Goal: Information Seeking & Learning: Learn about a topic

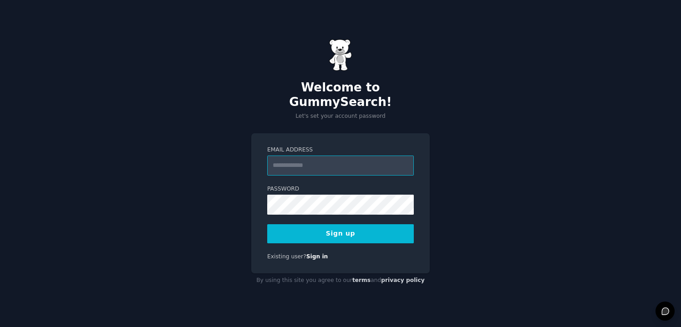
click at [345, 158] on input "Email Address" at bounding box center [340, 166] width 147 height 20
type input "**********"
click at [373, 232] on button "Sign up" at bounding box center [340, 234] width 147 height 19
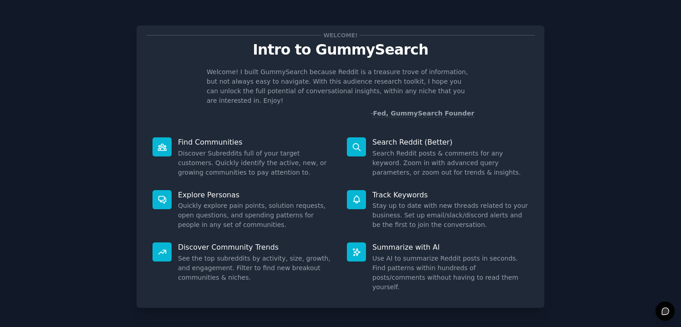
scroll to position [29, 0]
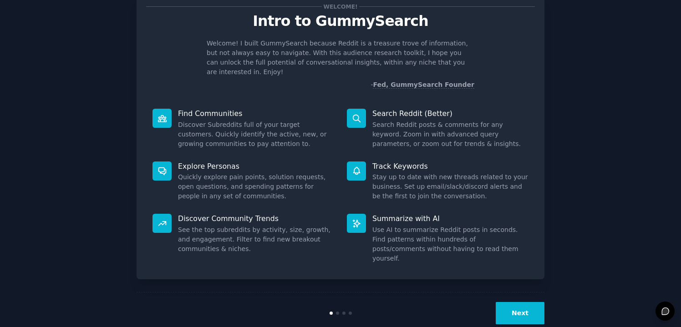
click at [535, 302] on button "Next" at bounding box center [520, 313] width 49 height 22
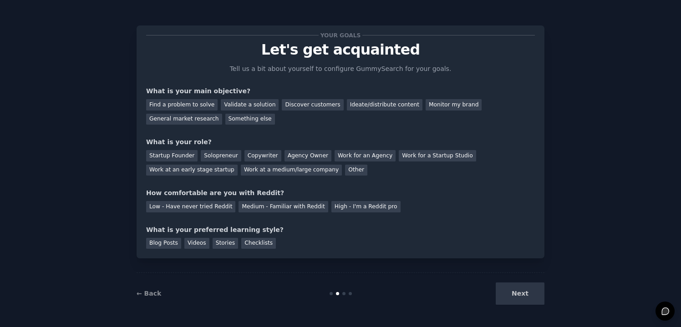
click at [521, 297] on div "Next" at bounding box center [477, 294] width 136 height 22
click at [310, 128] on div "Your goals Let's get acquainted Tell us a bit about yourself to configure Gummy…" at bounding box center [340, 142] width 389 height 214
click at [180, 116] on div "General market research" at bounding box center [184, 119] width 76 height 11
click at [210, 156] on div "Solopreneur" at bounding box center [221, 155] width 40 height 11
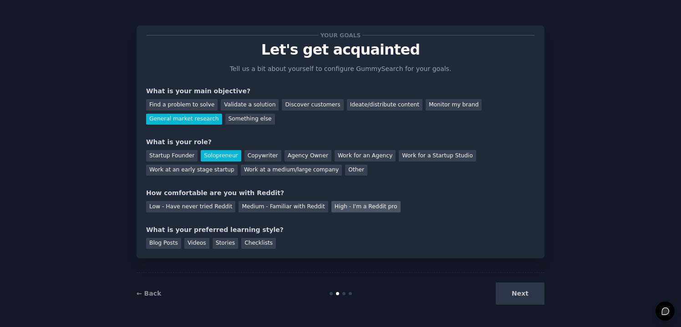
click at [336, 205] on div "High - I'm a Reddit pro" at bounding box center [366, 206] width 69 height 11
click at [172, 246] on div "Blog Posts" at bounding box center [163, 243] width 35 height 11
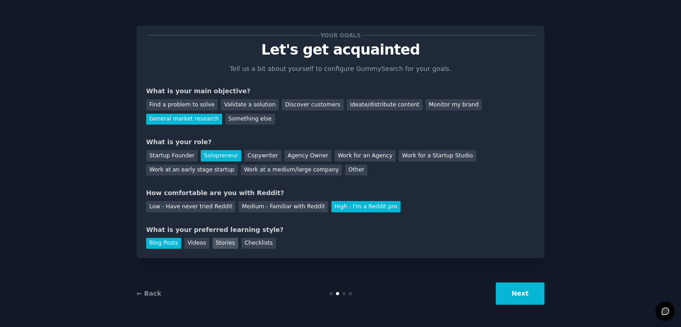
click at [223, 246] on div "Stories" at bounding box center [226, 243] width 26 height 11
click at [163, 246] on div "Blog Posts" at bounding box center [163, 243] width 35 height 11
click at [521, 298] on button "Next" at bounding box center [520, 294] width 49 height 22
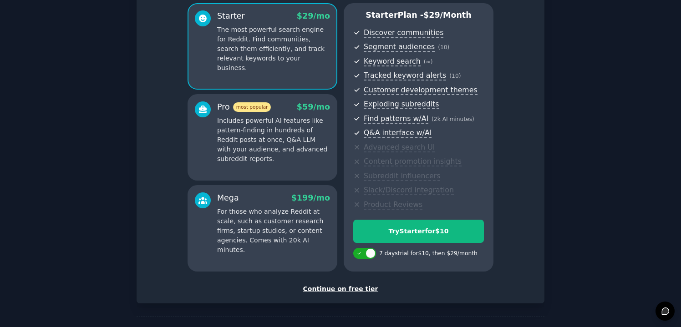
scroll to position [84, 0]
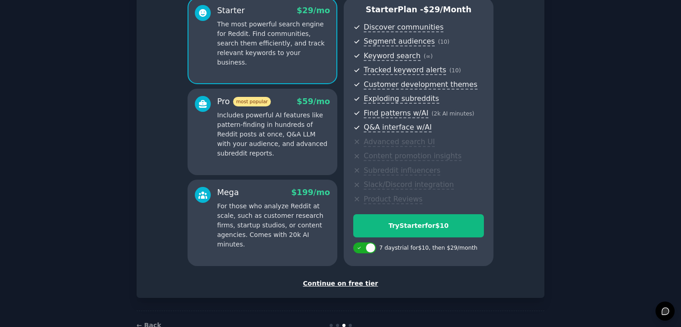
click at [334, 285] on div "Continue on free tier" at bounding box center [340, 284] width 389 height 10
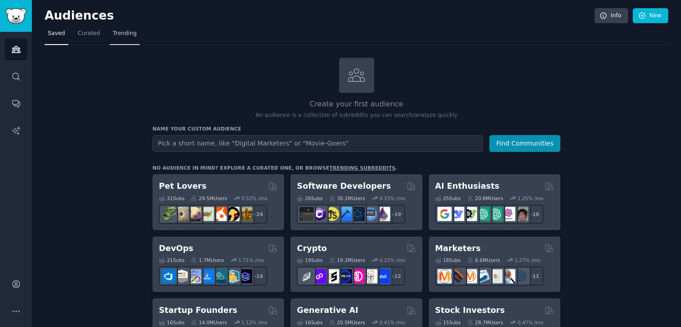
click at [117, 35] on span "Trending" at bounding box center [125, 34] width 24 height 8
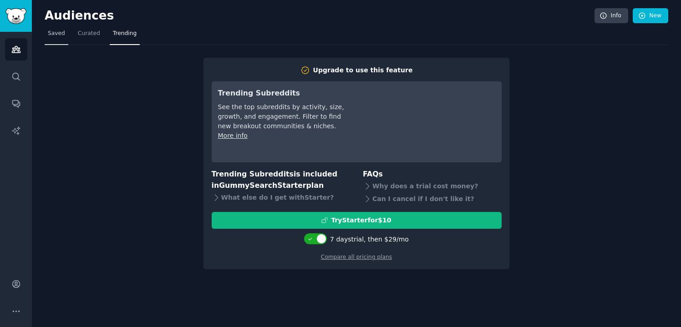
click at [52, 35] on span "Saved" at bounding box center [56, 34] width 17 height 8
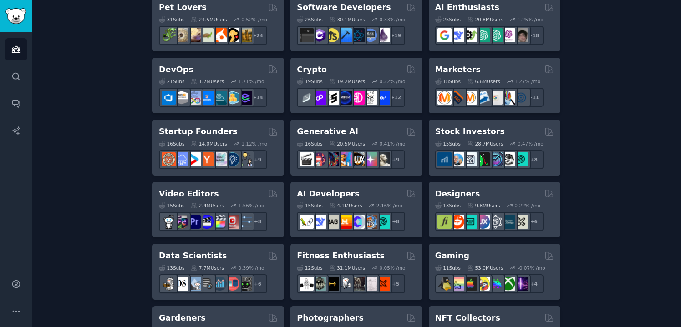
scroll to position [181, 0]
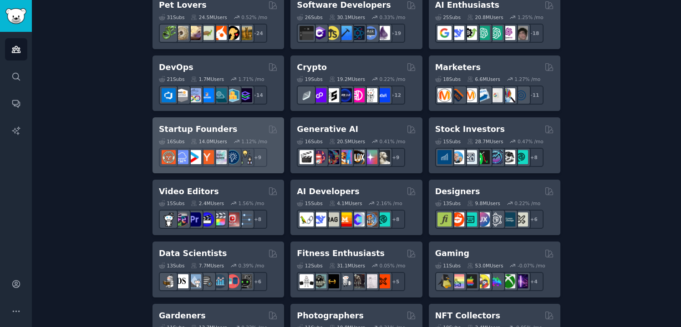
click at [179, 130] on h2 "Startup Founders" at bounding box center [198, 129] width 78 height 11
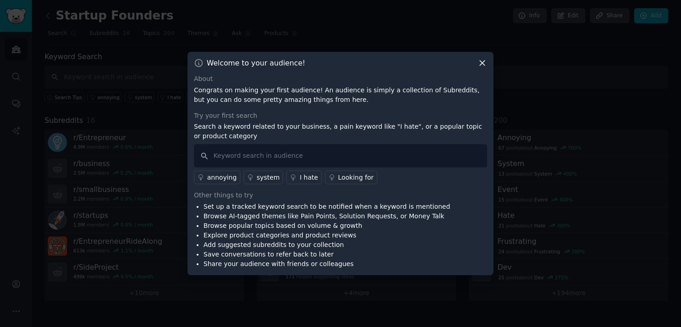
click at [483, 61] on icon at bounding box center [483, 63] width 10 height 10
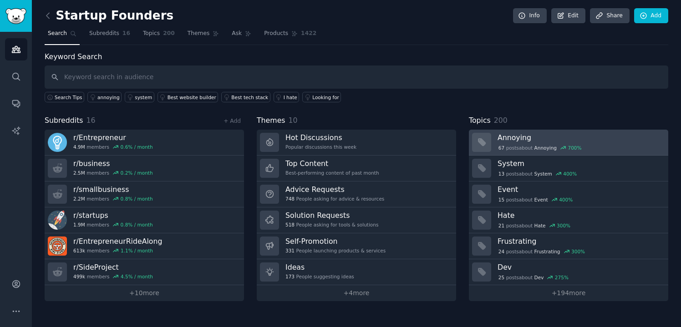
click at [547, 144] on div "67 post s about Annoying 700 %" at bounding box center [540, 148] width 85 height 8
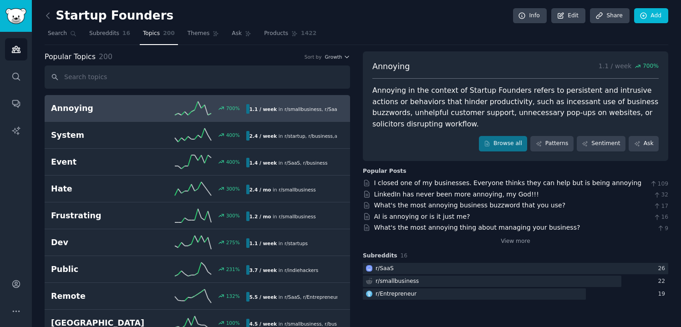
click at [50, 19] on icon at bounding box center [48, 16] width 10 height 10
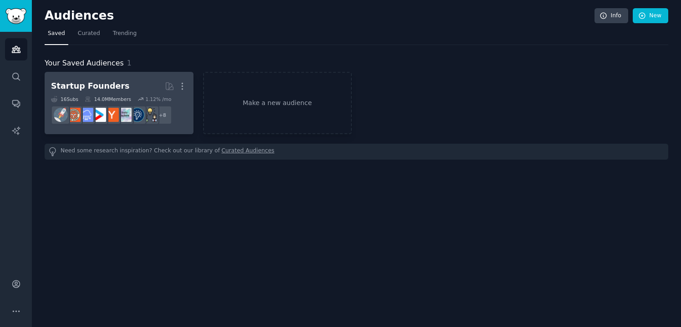
click at [129, 87] on h2 "Startup Founders More" at bounding box center [119, 86] width 136 height 16
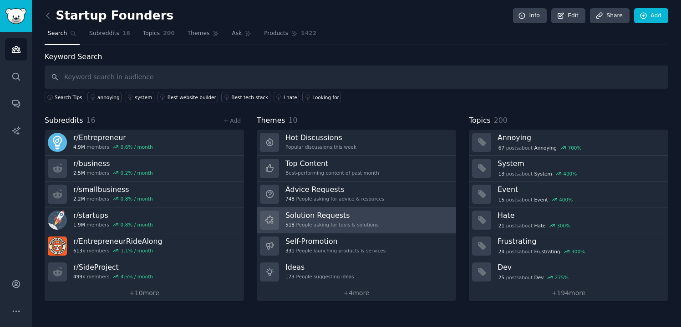
click at [354, 215] on h3 "Solution Requests" at bounding box center [332, 216] width 93 height 10
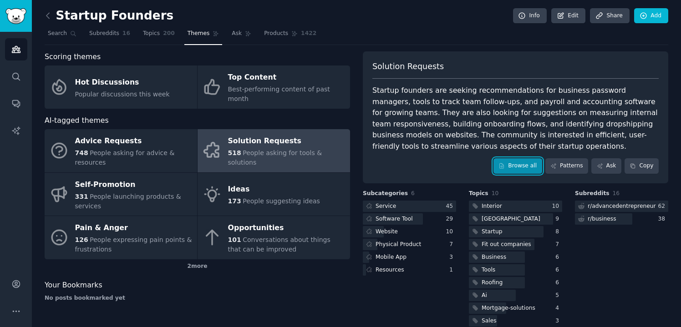
click at [504, 169] on icon at bounding box center [502, 166] width 6 height 6
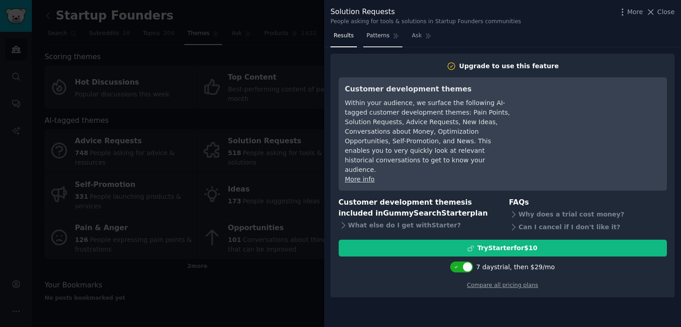
click at [376, 40] on link "Patterns" at bounding box center [382, 38] width 39 height 19
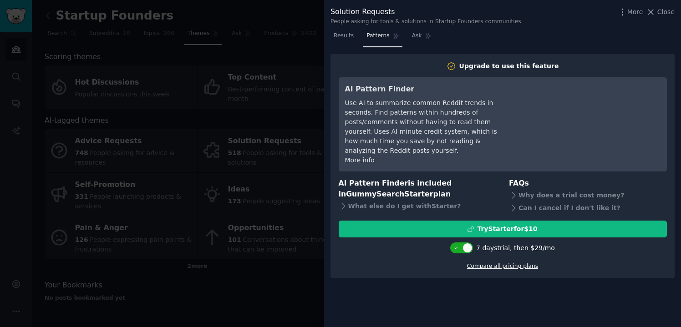
click at [516, 263] on link "Compare all pricing plans" at bounding box center [502, 266] width 71 height 6
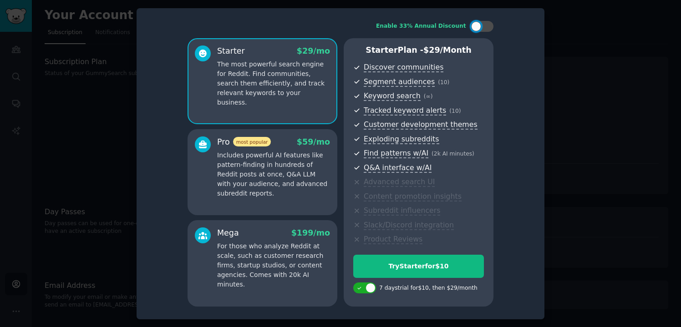
click at [600, 119] on div at bounding box center [340, 163] width 681 height 327
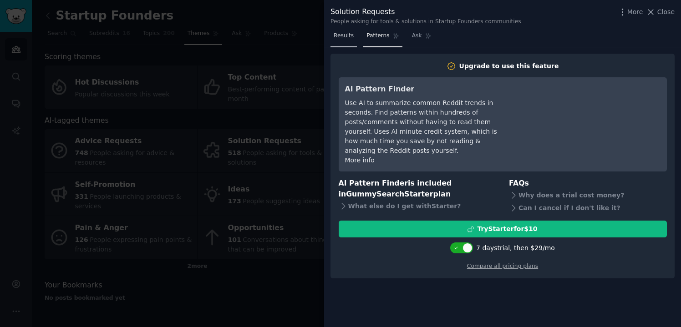
click at [349, 40] on link "Results" at bounding box center [344, 38] width 26 height 19
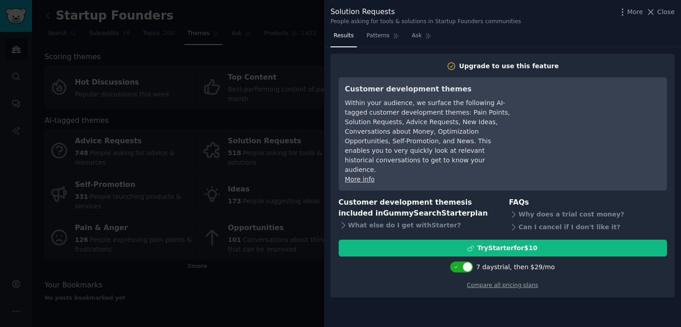
click at [289, 262] on div at bounding box center [340, 163] width 681 height 327
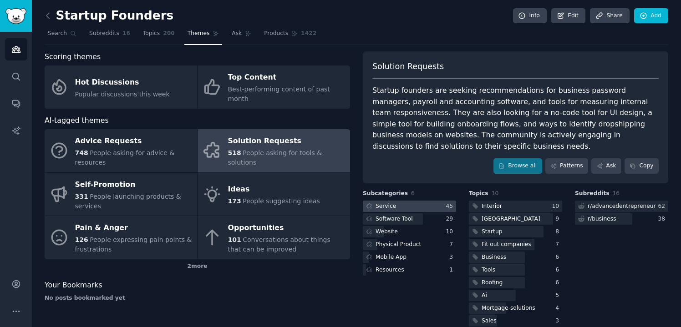
click at [410, 207] on div at bounding box center [409, 206] width 93 height 11
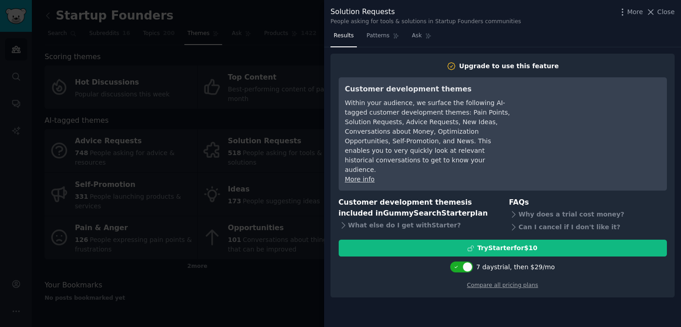
click at [282, 285] on div at bounding box center [340, 163] width 681 height 327
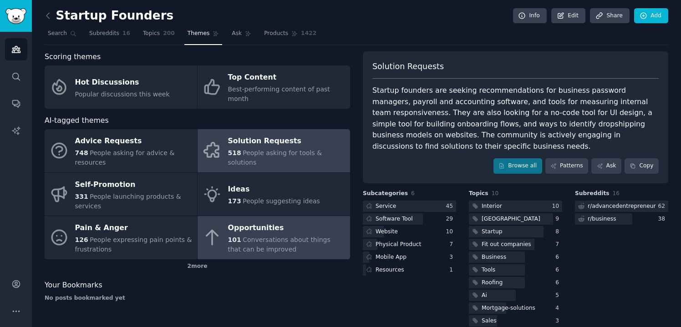
click at [246, 236] on span "Conversations about things that can be improved" at bounding box center [279, 244] width 102 height 17
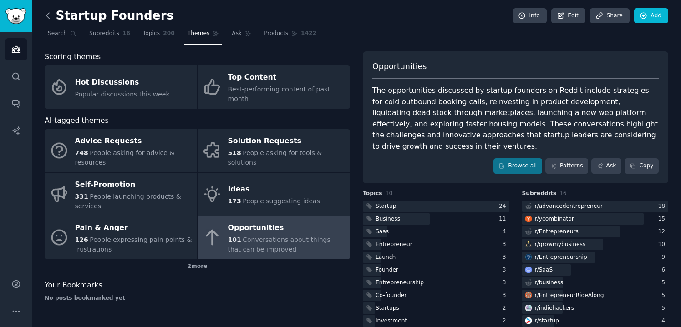
click at [46, 15] on icon at bounding box center [47, 15] width 3 height 5
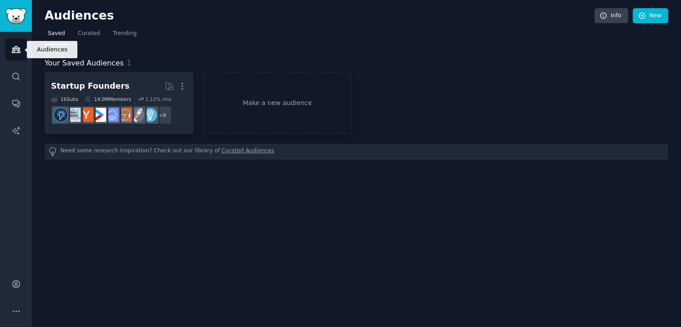
click at [21, 52] on link "Audiences" at bounding box center [16, 49] width 22 height 22
click at [271, 111] on link "Make a new audience" at bounding box center [277, 103] width 149 height 62
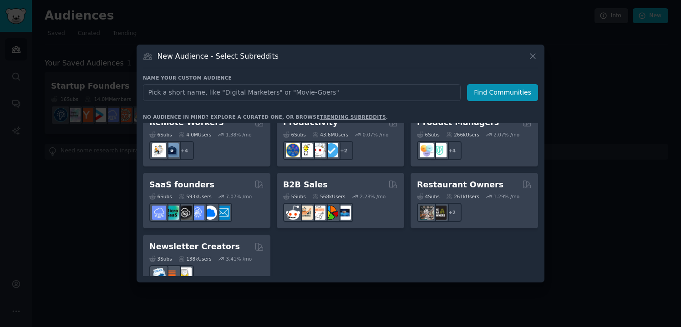
scroll to position [711, 0]
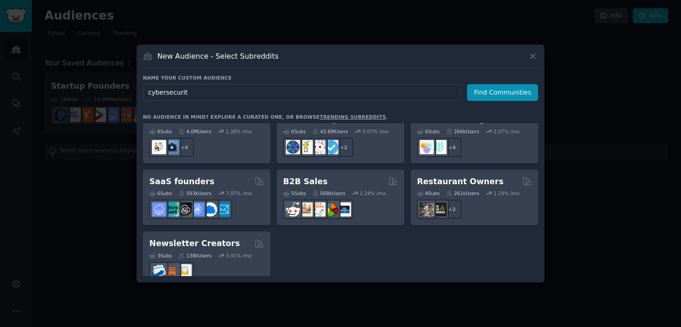
type input "cybersecurity"
click at [483, 98] on button "Find Communities" at bounding box center [502, 92] width 71 height 17
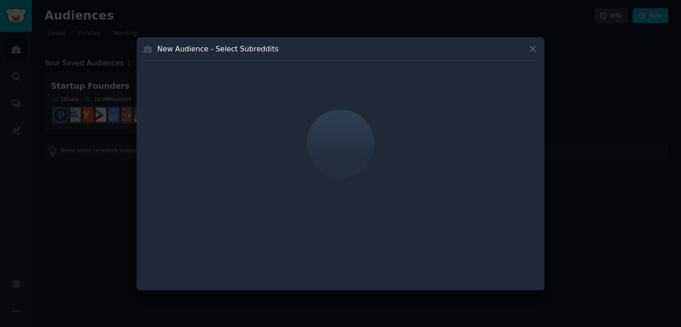
click at [362, 143] on div at bounding box center [341, 144] width 66 height 68
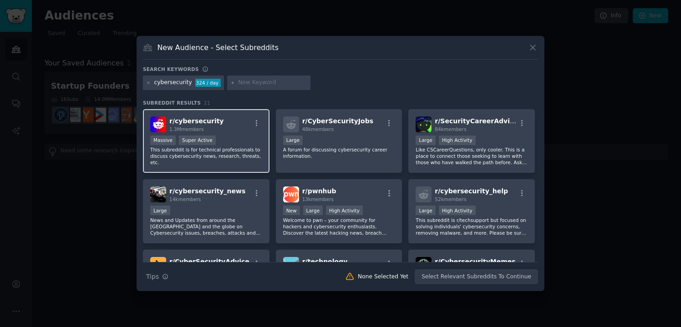
click at [224, 139] on div "Massive Super Active" at bounding box center [206, 141] width 112 height 11
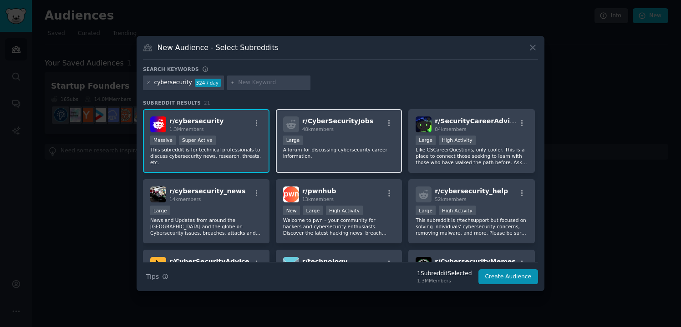
click at [340, 137] on div "10,000 - 100,000 members Large" at bounding box center [339, 141] width 112 height 11
click at [353, 159] on p "A forum for discussing cybersecurity career information." at bounding box center [339, 153] width 112 height 13
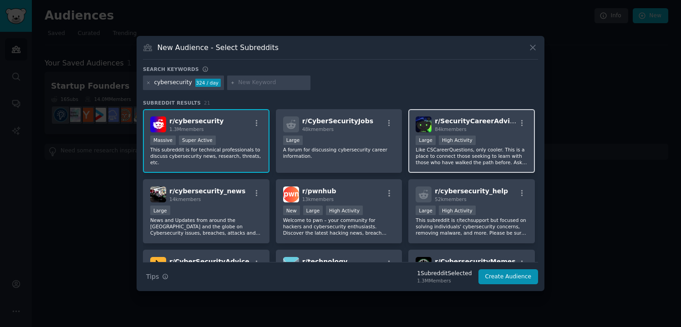
click at [504, 140] on div ">= 80th percentile for submissions / day Large High Activity" at bounding box center [472, 141] width 112 height 11
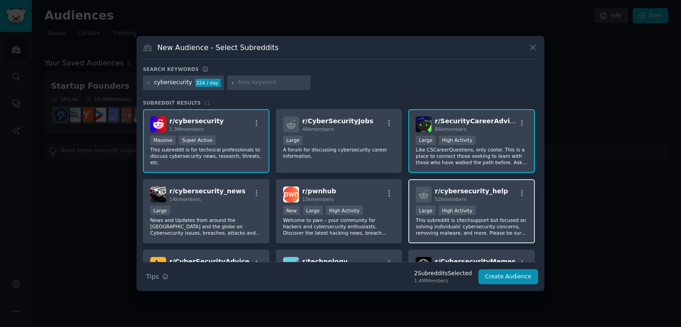
click at [496, 215] on div "Large High Activity" at bounding box center [472, 211] width 112 height 11
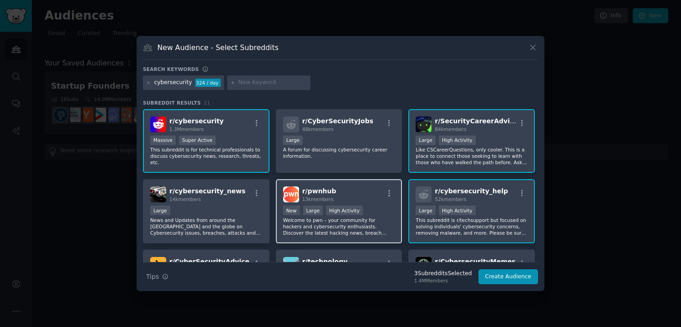
click at [369, 215] on div "Established within past year New Large High Activity" at bounding box center [339, 211] width 112 height 11
click at [270, 83] on input "text" at bounding box center [272, 83] width 69 height 8
type input "cissp"
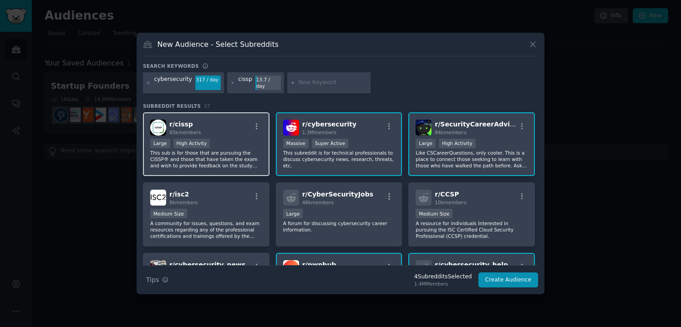
click at [235, 139] on div ">= 80th percentile for submissions / day Large High Activity" at bounding box center [206, 144] width 112 height 11
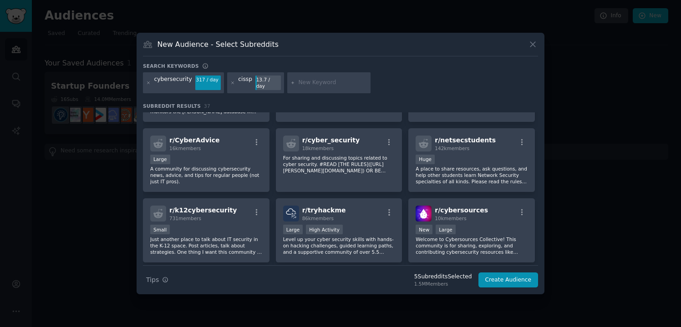
scroll to position [547, 0]
click at [321, 82] on input "text" at bounding box center [332, 83] width 69 height 8
type input "exploitdev"
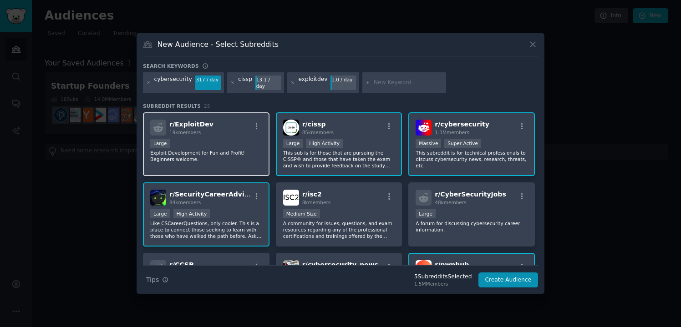
click at [221, 133] on div "r/ ExploitDev 19k members Large Exploit Development for Fun and Profit! Beginne…" at bounding box center [206, 144] width 127 height 64
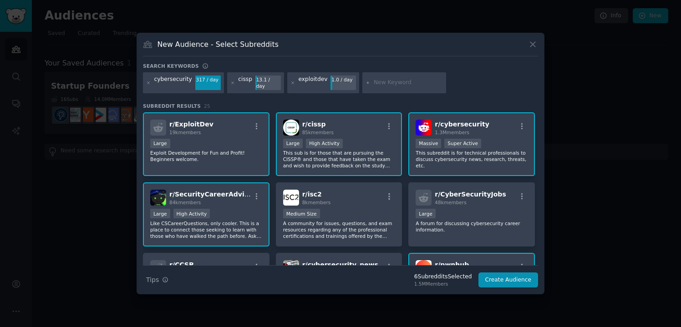
click at [383, 83] on input "text" at bounding box center [408, 83] width 69 height 8
type input "hacking"
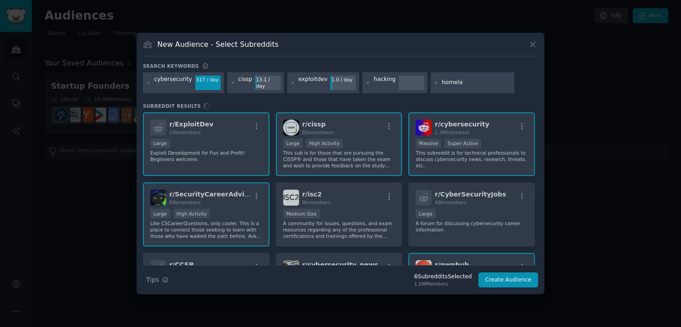
type input "homelab"
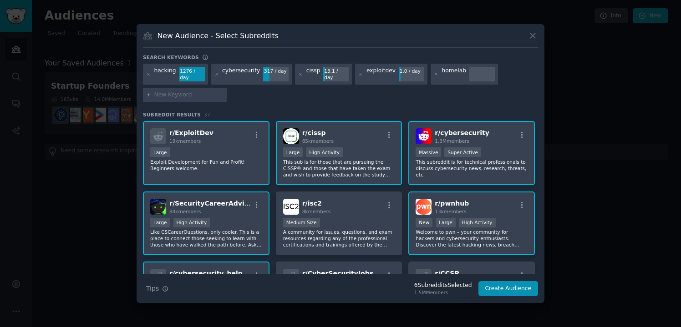
click at [443, 77] on div "homelab" at bounding box center [454, 74] width 24 height 15
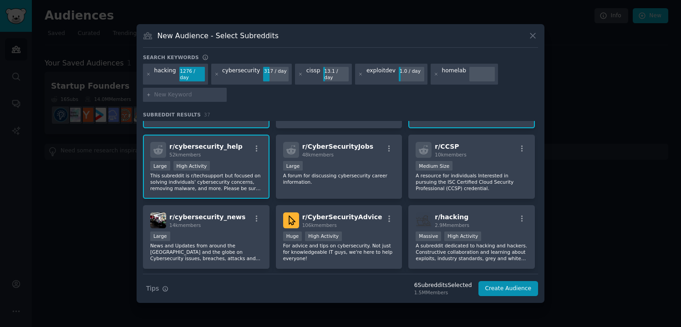
scroll to position [145, 0]
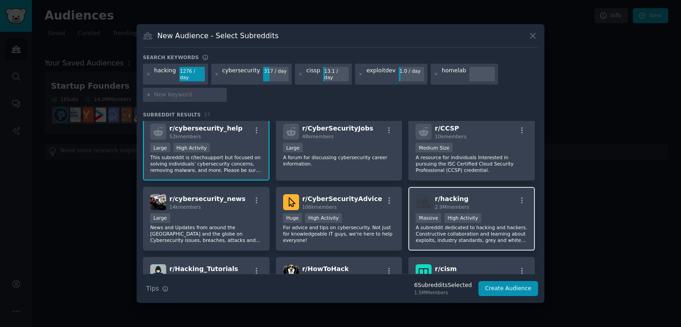
click at [475, 198] on div "r/ hacking 2.9M members" at bounding box center [472, 202] width 112 height 16
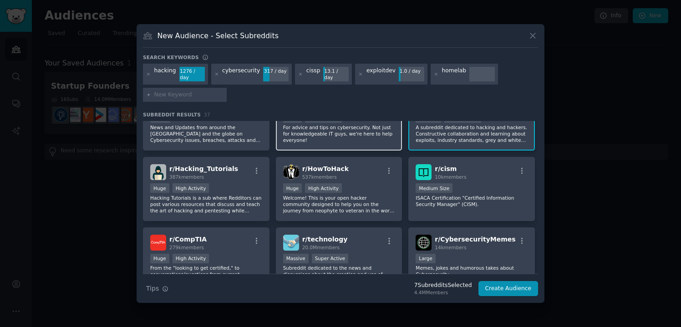
scroll to position [261, 0]
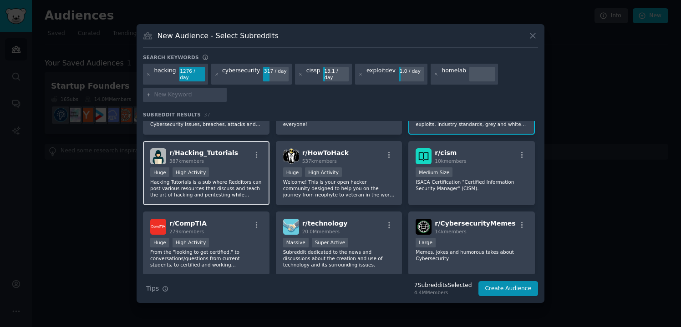
click at [248, 179] on p "Hacking Tutorials is a sub where Redditors can post various resources that disc…" at bounding box center [206, 188] width 112 height 19
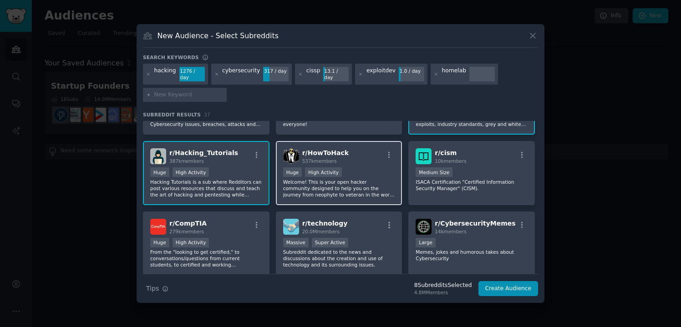
click at [333, 179] on p "Welcome! This is your open hacker community designed to help you on the journey…" at bounding box center [339, 188] width 112 height 19
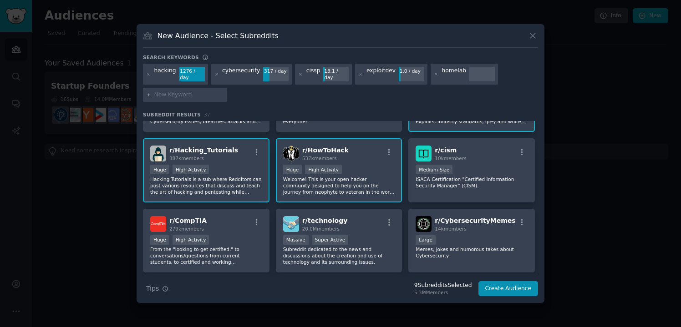
scroll to position [259, 0]
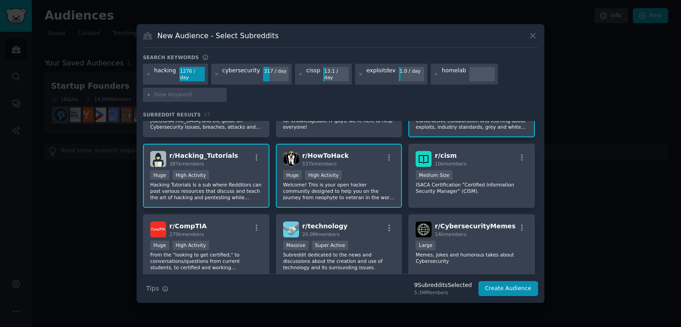
click at [189, 91] on input "text" at bounding box center [188, 95] width 69 height 8
type input "malware"
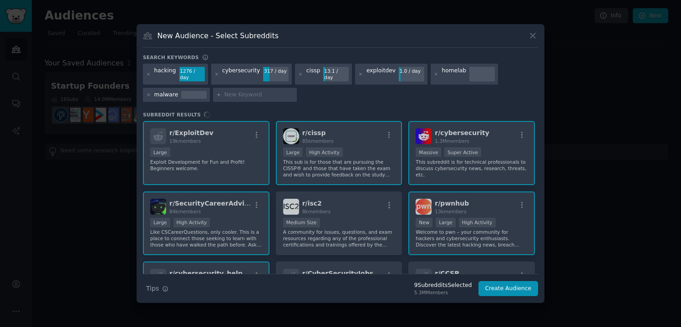
click at [215, 133] on div "r/ ExploitDev 19k members Large Exploit Development for Fun and Profit! Beginne…" at bounding box center [340, 197] width 395 height 153
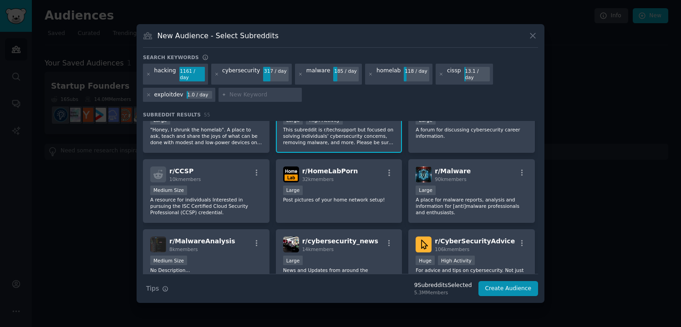
scroll to position [318, 0]
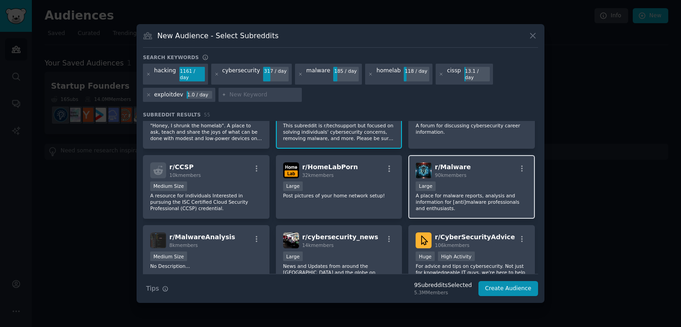
click at [471, 184] on div "10,000 - 100,000 members Large" at bounding box center [472, 187] width 112 height 11
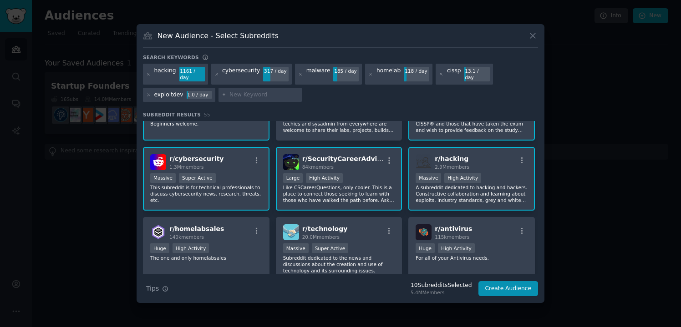
scroll to position [0, 0]
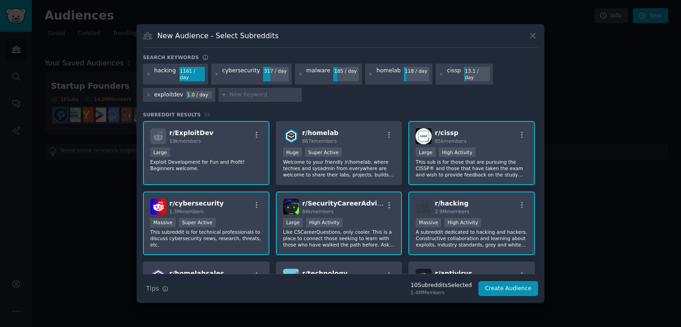
click at [261, 88] on div at bounding box center [261, 95] width 84 height 15
click at [253, 95] on input "text" at bounding box center [264, 95] width 69 height 8
type input "msp"
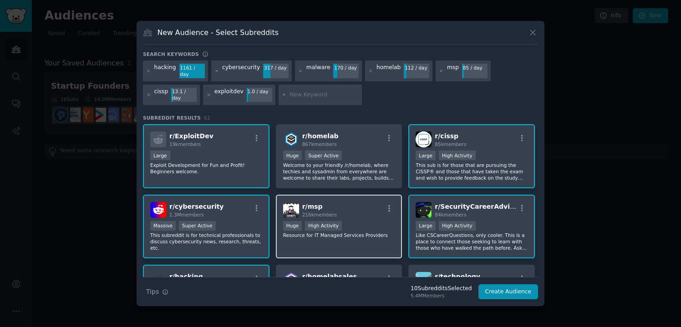
click at [350, 202] on div "r/ msp 216k members" at bounding box center [339, 210] width 112 height 16
click at [307, 91] on input "text" at bounding box center [324, 95] width 69 height 8
type input "mssp"
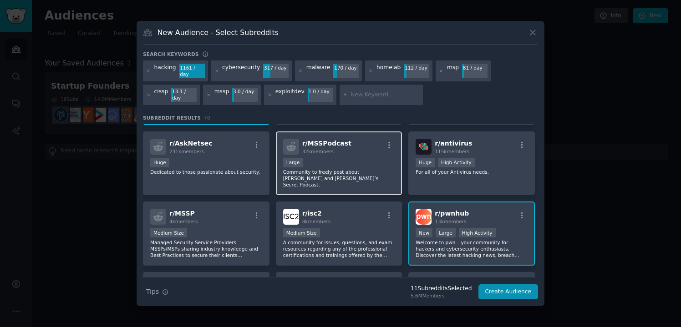
scroll to position [210, 0]
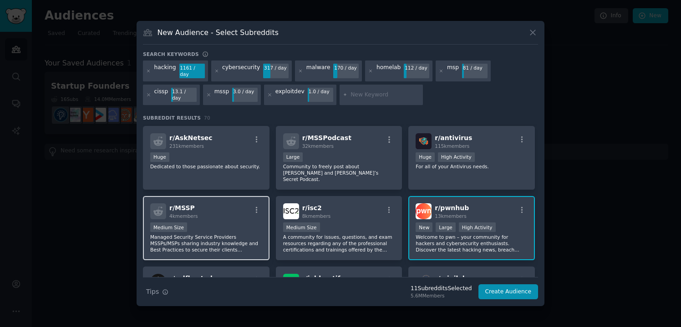
click at [236, 223] on div "Medium Size" at bounding box center [206, 228] width 112 height 11
click at [375, 93] on input "text" at bounding box center [385, 95] width 69 height 8
type input "bug bounty"
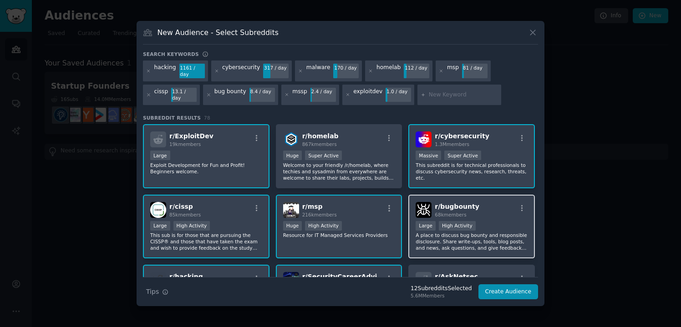
click at [452, 212] on span "68k members" at bounding box center [450, 214] width 31 height 5
click at [461, 91] on input "text" at bounding box center [463, 95] width 69 height 8
type input "pentesting"
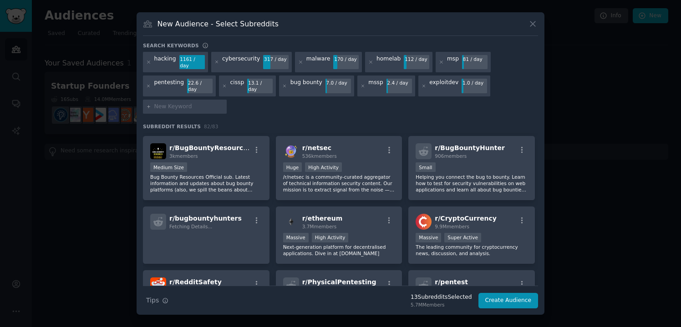
scroll to position [1598, 0]
click at [507, 297] on button "Create Audience" at bounding box center [509, 300] width 60 height 15
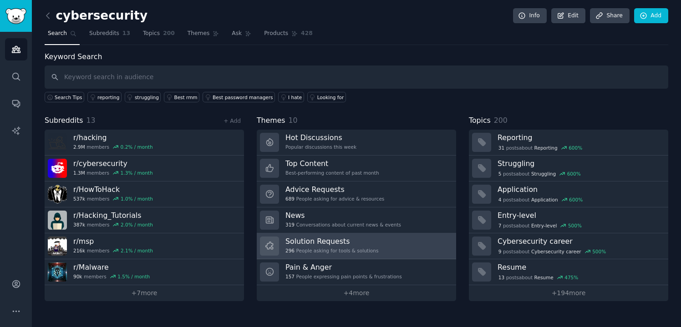
click at [359, 247] on div "Solution Requests 296 People asking for tools & solutions" at bounding box center [332, 246] width 93 height 19
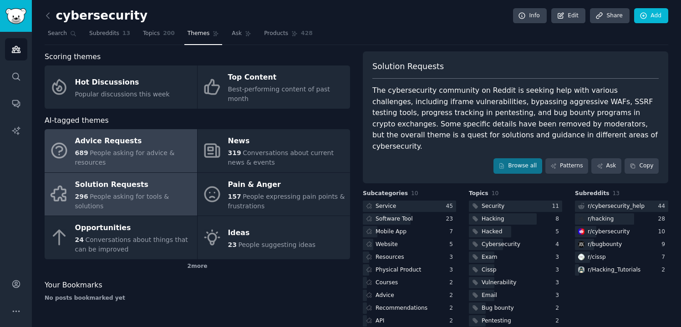
click at [145, 136] on div "Advice Requests" at bounding box center [134, 141] width 118 height 15
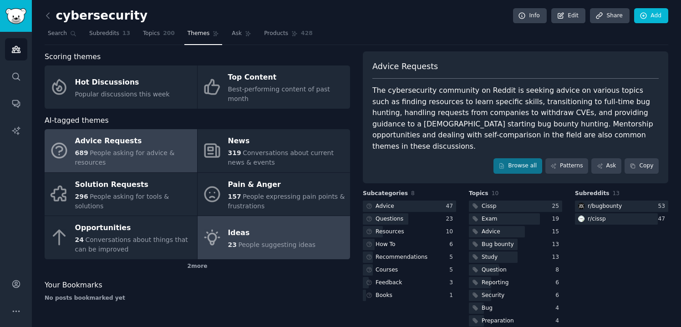
click at [273, 226] on div "Ideas" at bounding box center [272, 233] width 88 height 15
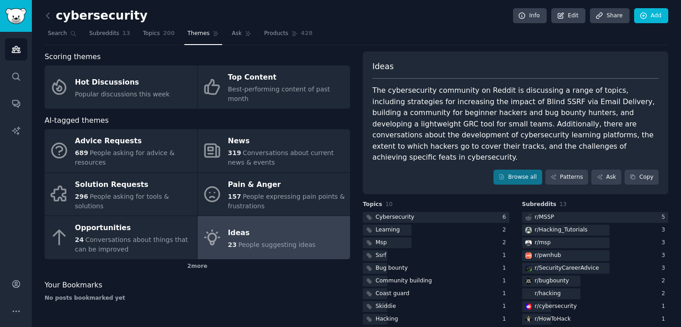
scroll to position [14, 0]
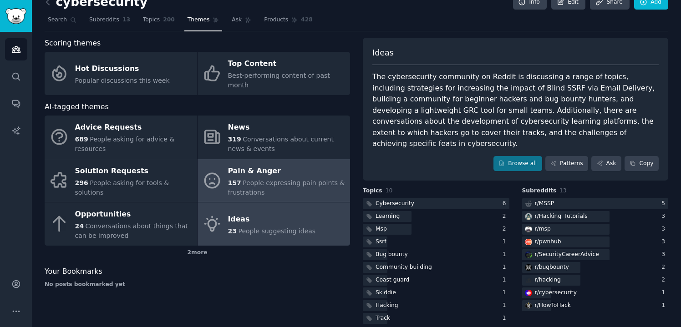
click at [241, 179] on span "People expressing pain points & frustrations" at bounding box center [286, 187] width 117 height 17
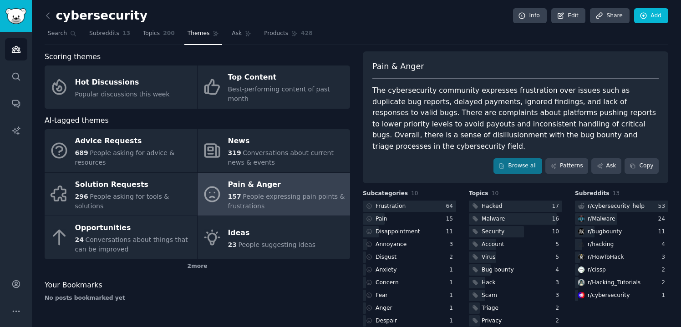
click at [53, 12] on link at bounding box center [50, 16] width 11 height 15
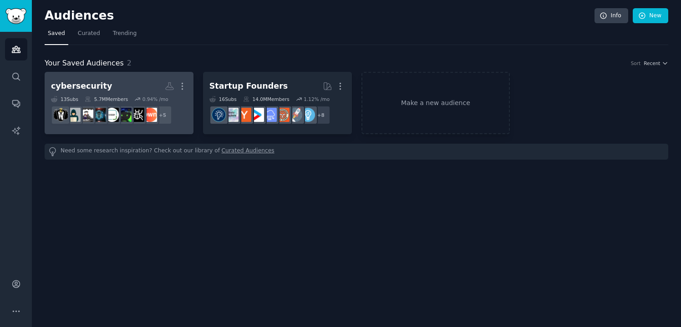
click at [139, 88] on h2 "cybersecurity Custom Audience More" at bounding box center [119, 86] width 136 height 16
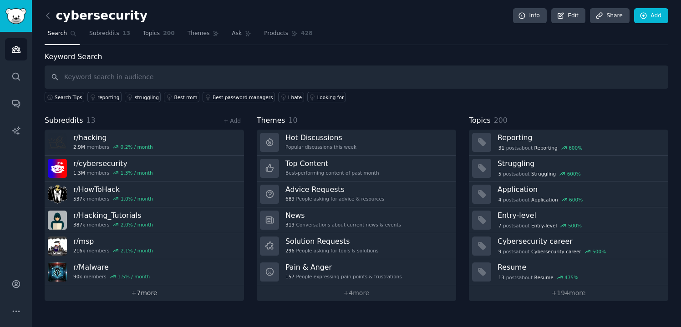
click at [152, 293] on link "+ 7 more" at bounding box center [144, 294] width 199 height 16
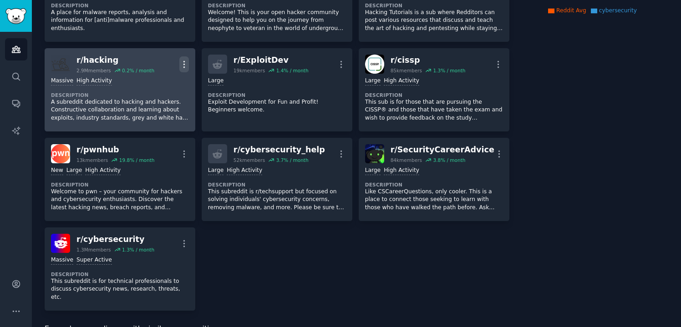
scroll to position [201, 0]
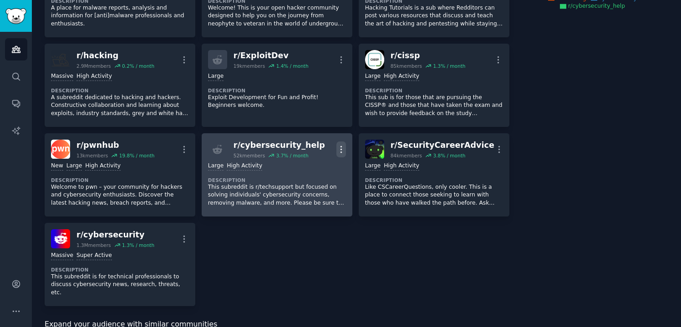
click at [341, 146] on icon "button" at bounding box center [341, 149] width 1 height 6
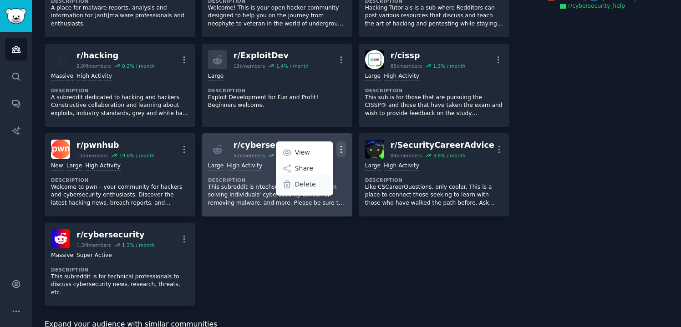
click at [308, 180] on p "Delete" at bounding box center [305, 185] width 21 height 10
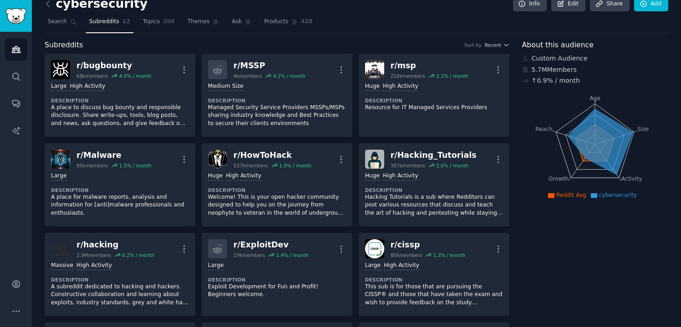
scroll to position [0, 0]
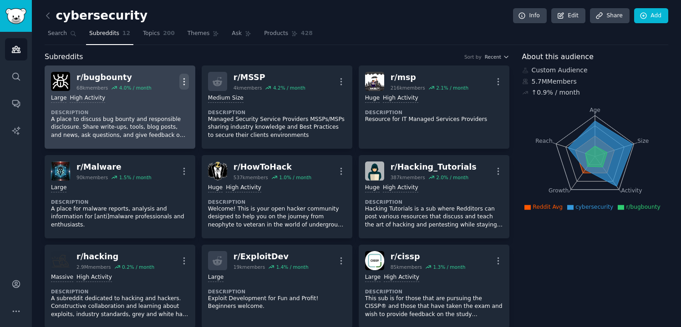
click at [181, 80] on icon "button" at bounding box center [184, 82] width 10 height 10
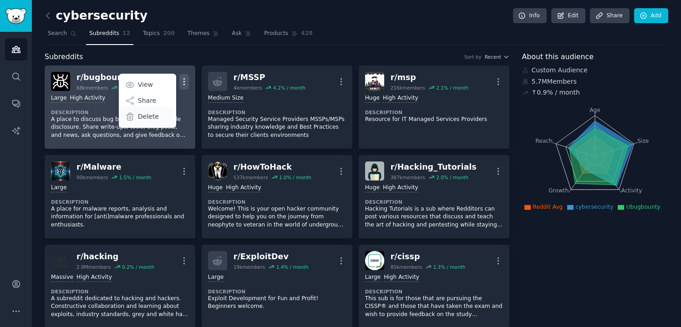
click at [151, 112] on p "Delete" at bounding box center [148, 117] width 21 height 10
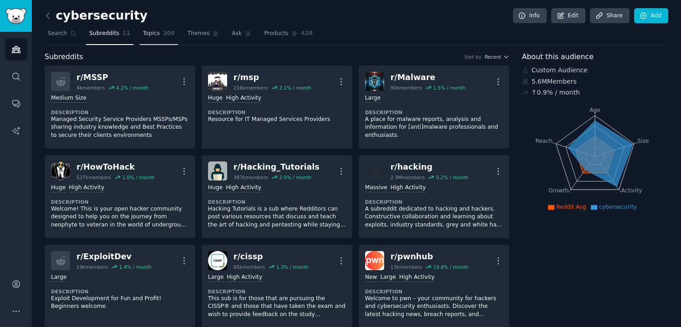
click at [151, 31] on span "Topics" at bounding box center [151, 34] width 17 height 8
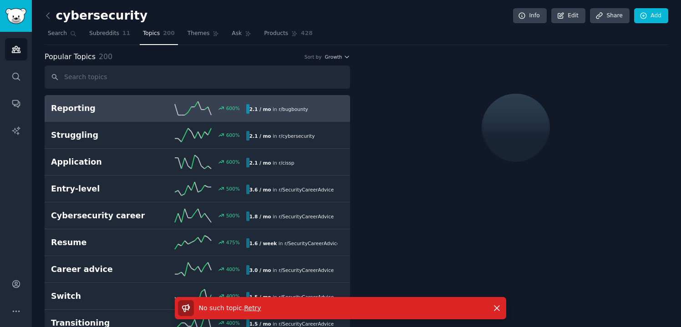
click at [157, 111] on div "600 %" at bounding box center [196, 109] width 97 height 14
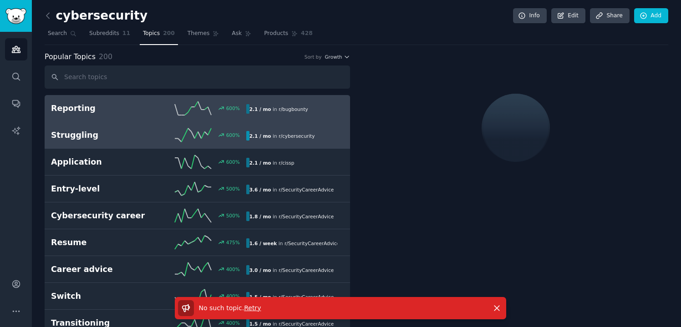
click at [160, 130] on div "600 %" at bounding box center [196, 135] width 97 height 14
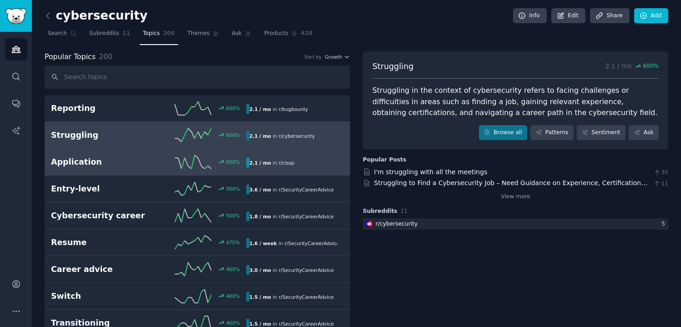
click at [175, 162] on icon at bounding box center [193, 162] width 36 height 14
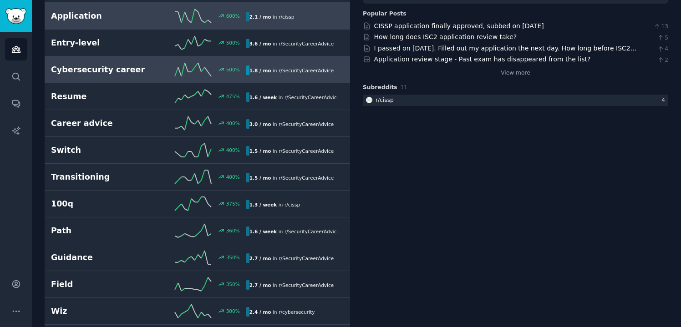
scroll to position [153, 0]
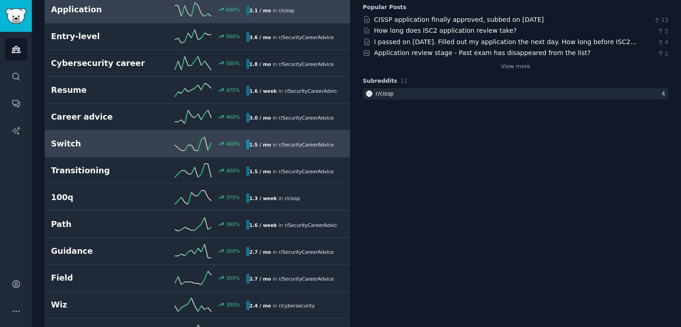
click at [151, 134] on link "Switch 400 % 1.5 / mo in r/ SecurityCareerAdvice" at bounding box center [198, 144] width 306 height 27
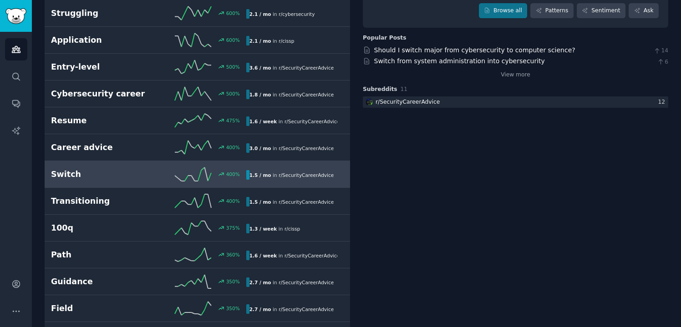
scroll to position [123, 0]
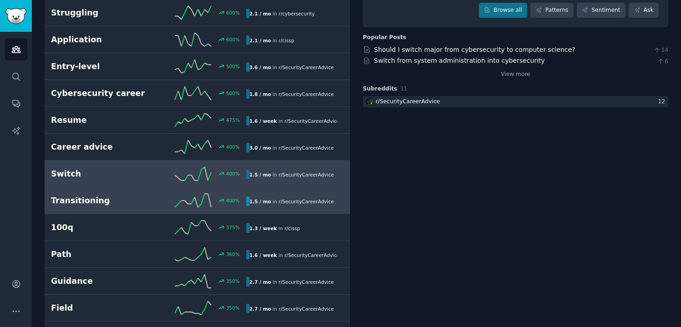
click at [143, 195] on h2 "Transitioning" at bounding box center [99, 200] width 97 height 11
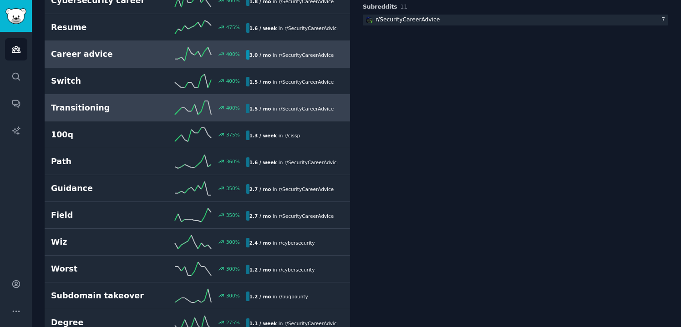
scroll to position [220, 0]
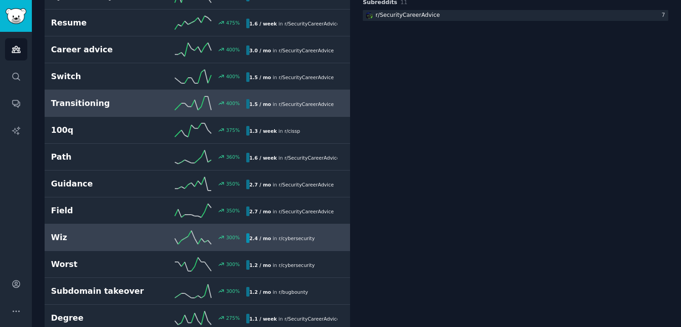
click at [145, 234] on h2 "Wiz" at bounding box center [99, 237] width 97 height 11
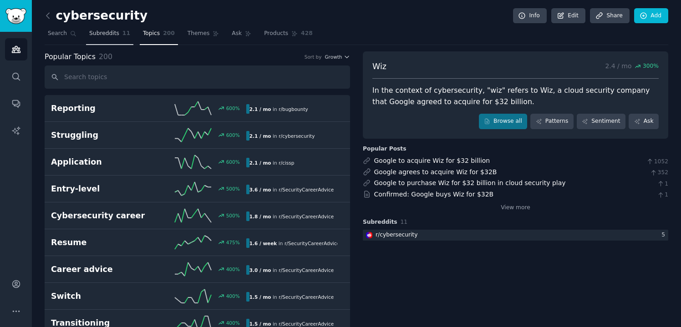
click at [109, 34] on span "Subreddits" at bounding box center [104, 34] width 30 height 8
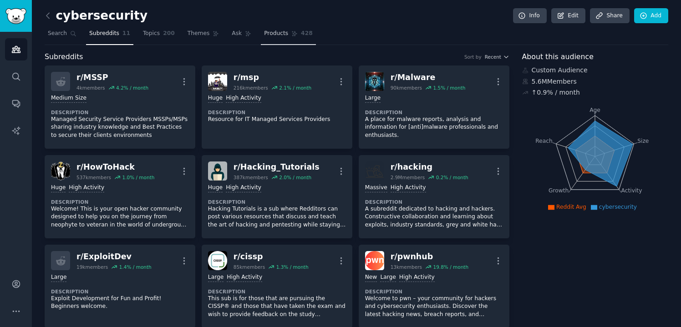
click at [284, 35] on span "Products" at bounding box center [276, 34] width 24 height 8
